Goal: Find specific page/section: Find specific page/section

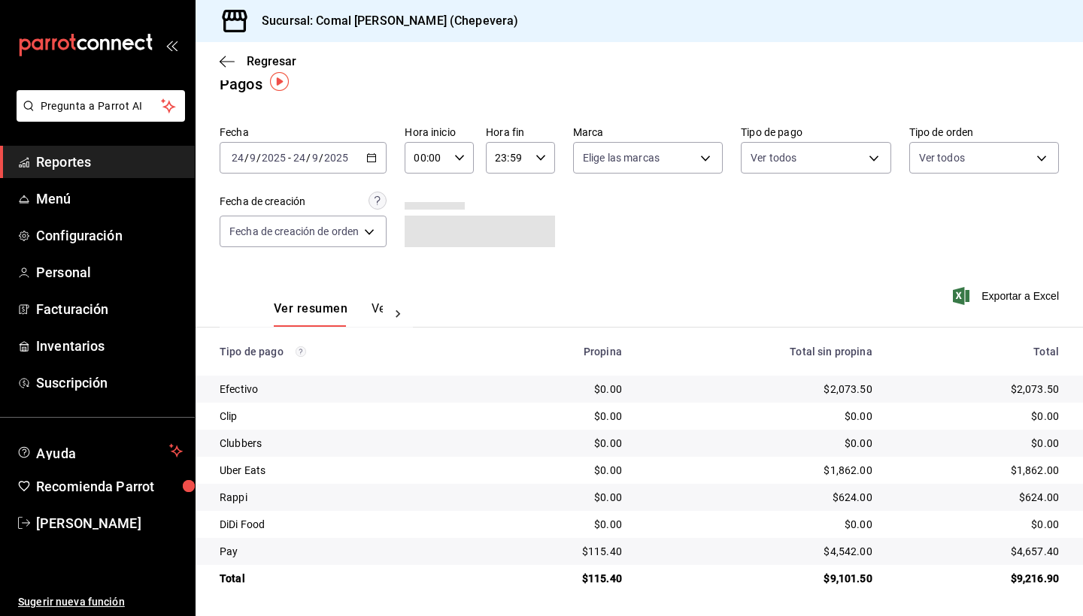
scroll to position [20, 0]
click at [123, 239] on span "Configuración" at bounding box center [109, 236] width 147 height 20
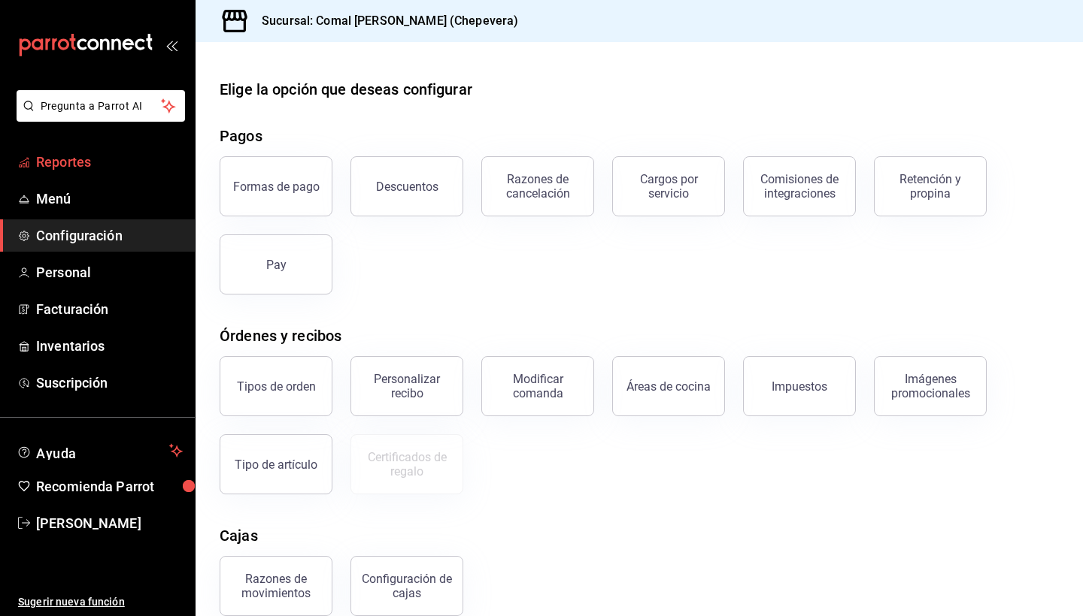
click at [132, 168] on span "Reportes" at bounding box center [109, 162] width 147 height 20
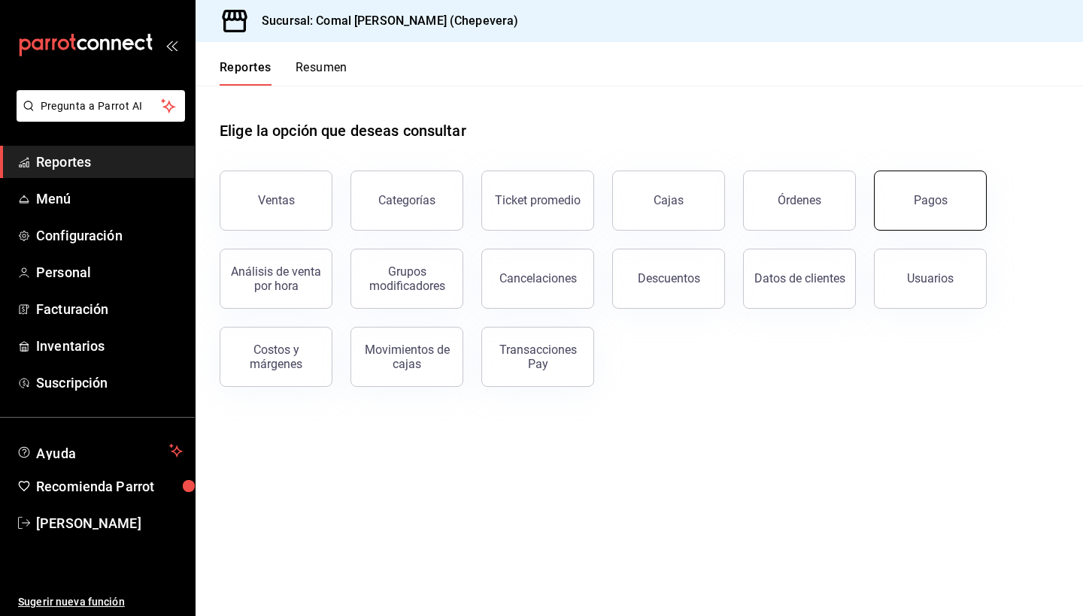
click at [908, 192] on button "Pagos" at bounding box center [930, 201] width 113 height 60
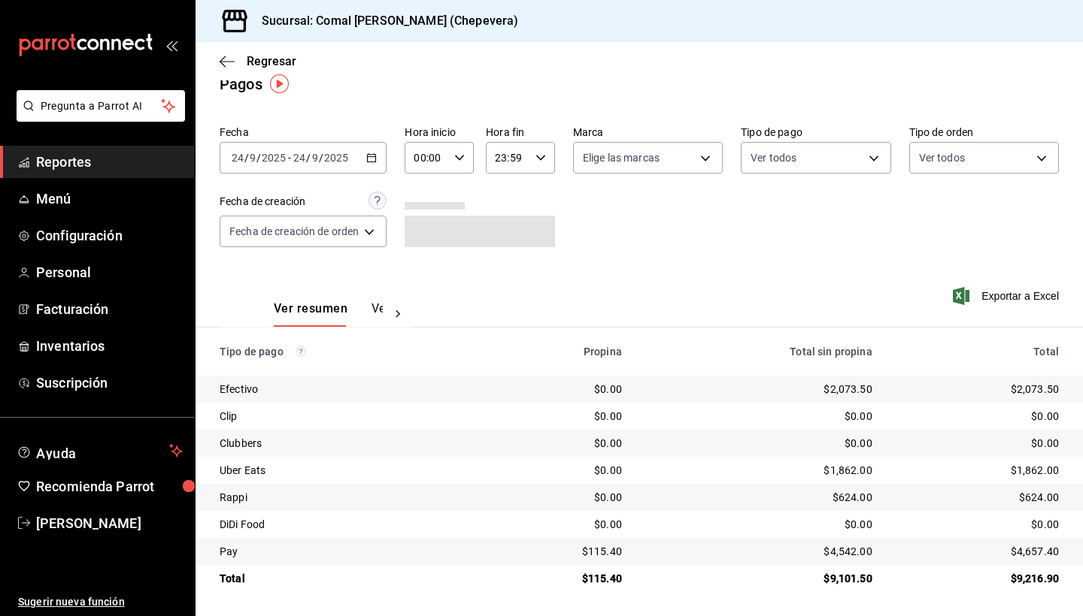
scroll to position [20, 0]
